Goal: Communication & Community: Connect with others

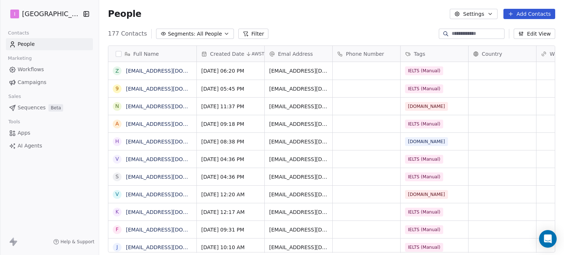
scroll to position [219, 459]
click at [415, 72] on span "IELTS (Manual)" at bounding box center [424, 70] width 38 height 9
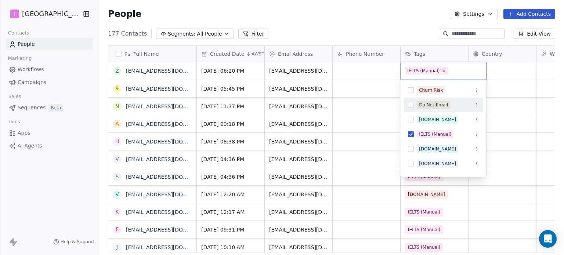
click at [435, 101] on span "Do Not Email" at bounding box center [433, 105] width 33 height 8
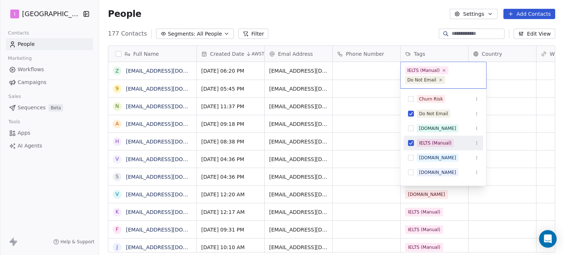
click at [427, 140] on div "IELTS (Manual)" at bounding box center [435, 143] width 32 height 7
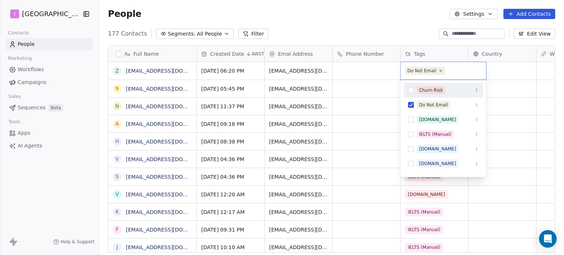
drag, startPoint x: 390, startPoint y: 18, endPoint x: 479, endPoint y: 10, distance: 88.9
click at [390, 17] on html "I IELTS University Contacts People Marketing Workflows Campaigns Sales Sequence…" at bounding box center [282, 127] width 564 height 255
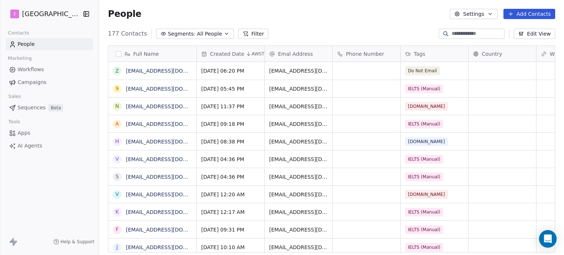
click at [524, 11] on button "Add Contacts" at bounding box center [530, 14] width 52 height 10
click at [533, 30] on span "Create new contact" at bounding box center [533, 30] width 50 height 8
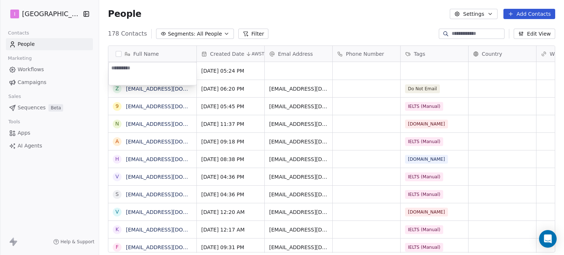
type textarea "**********"
click at [306, 66] on html "I IELTS University Contacts People Marketing Workflows Campaigns Sales Sequence…" at bounding box center [282, 127] width 564 height 255
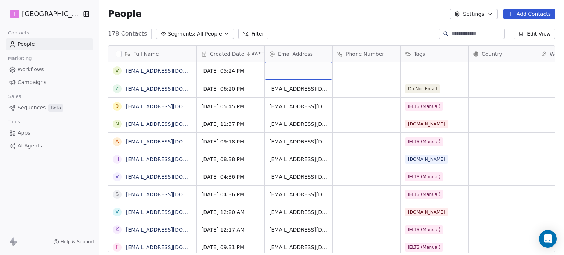
click at [306, 66] on div "grid" at bounding box center [299, 71] width 68 height 18
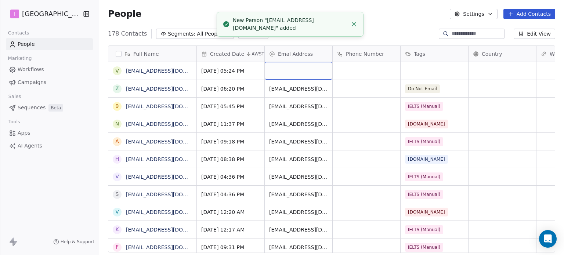
click at [306, 66] on div "grid" at bounding box center [299, 71] width 68 height 18
click at [307, 70] on div "grid" at bounding box center [299, 71] width 68 height 18
click at [307, 70] on input "email" at bounding box center [299, 71] width 65 height 15
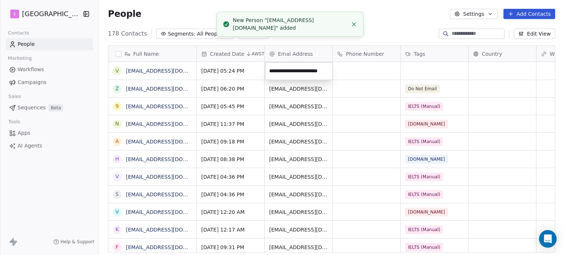
type input "**********"
click at [432, 70] on html "I IELTS University Contacts People Marketing Workflows Campaigns Sales Sequence…" at bounding box center [282, 127] width 564 height 255
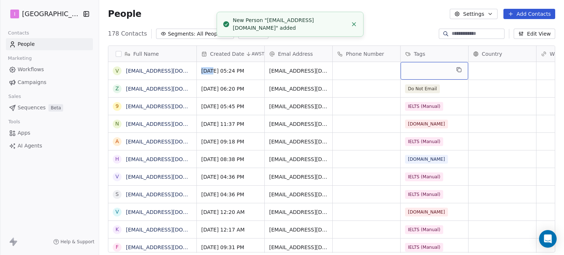
click at [432, 70] on div "grid" at bounding box center [435, 71] width 68 height 18
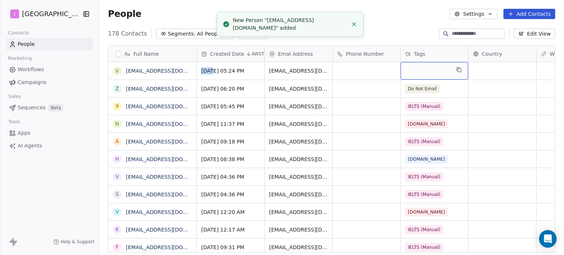
click at [432, 70] on div "grid" at bounding box center [435, 71] width 68 height 18
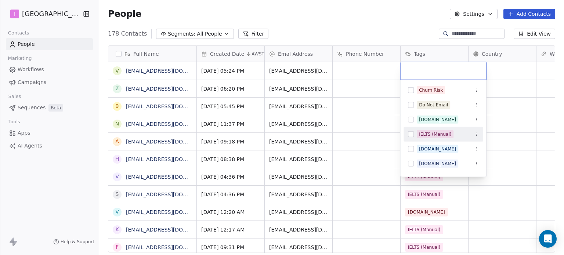
click at [432, 135] on div "IELTS (Manual)" at bounding box center [435, 134] width 32 height 7
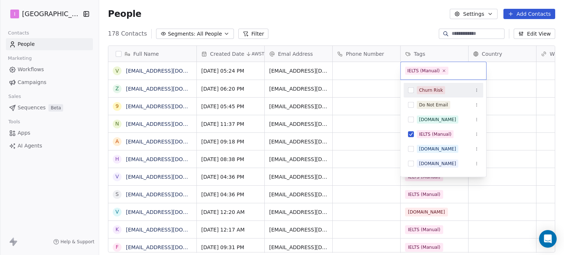
click at [334, 22] on html "I IELTS University Contacts People Marketing Workflows Campaigns Sales Sequence…" at bounding box center [282, 127] width 564 height 255
